Goal: Information Seeking & Learning: Learn about a topic

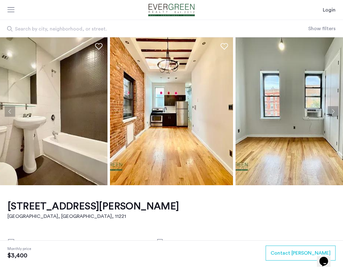
click at [331, 110] on button "Next apartment" at bounding box center [333, 111] width 11 height 11
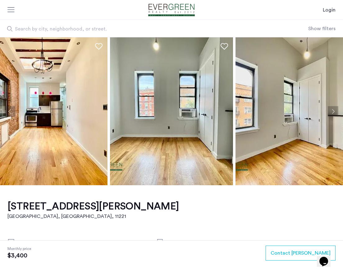
click at [331, 110] on button "Next apartment" at bounding box center [333, 111] width 11 height 11
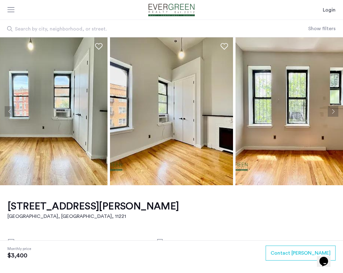
click at [331, 110] on button "Next apartment" at bounding box center [333, 111] width 11 height 11
click at [334, 113] on button "Next apartment" at bounding box center [333, 111] width 11 height 11
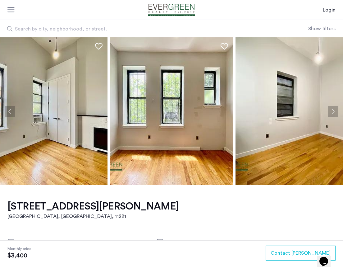
click at [334, 113] on button "Next apartment" at bounding box center [333, 111] width 11 height 11
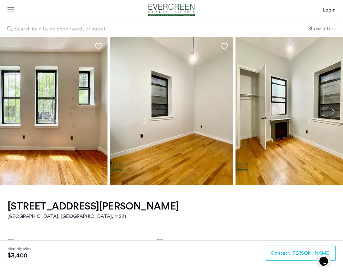
click at [334, 113] on button "Next apartment" at bounding box center [333, 111] width 11 height 11
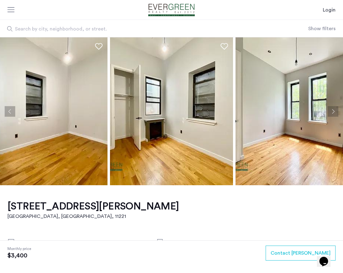
click at [334, 113] on button "Next apartment" at bounding box center [333, 111] width 11 height 11
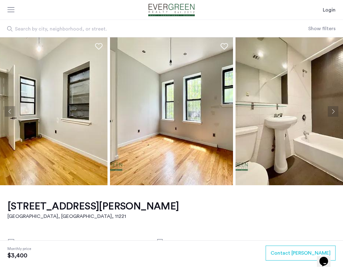
click at [334, 113] on button "Next apartment" at bounding box center [333, 111] width 11 height 11
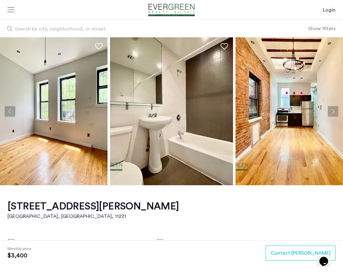
click at [334, 113] on button "Next apartment" at bounding box center [333, 111] width 11 height 11
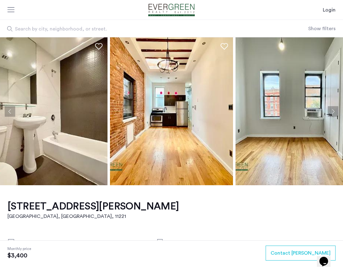
click at [334, 113] on button "Next apartment" at bounding box center [333, 111] width 11 height 11
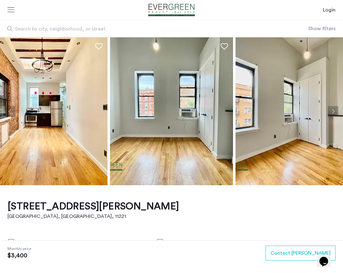
click at [334, 113] on button "Next apartment" at bounding box center [333, 111] width 11 height 11
